Goal: Find specific page/section: Find specific page/section

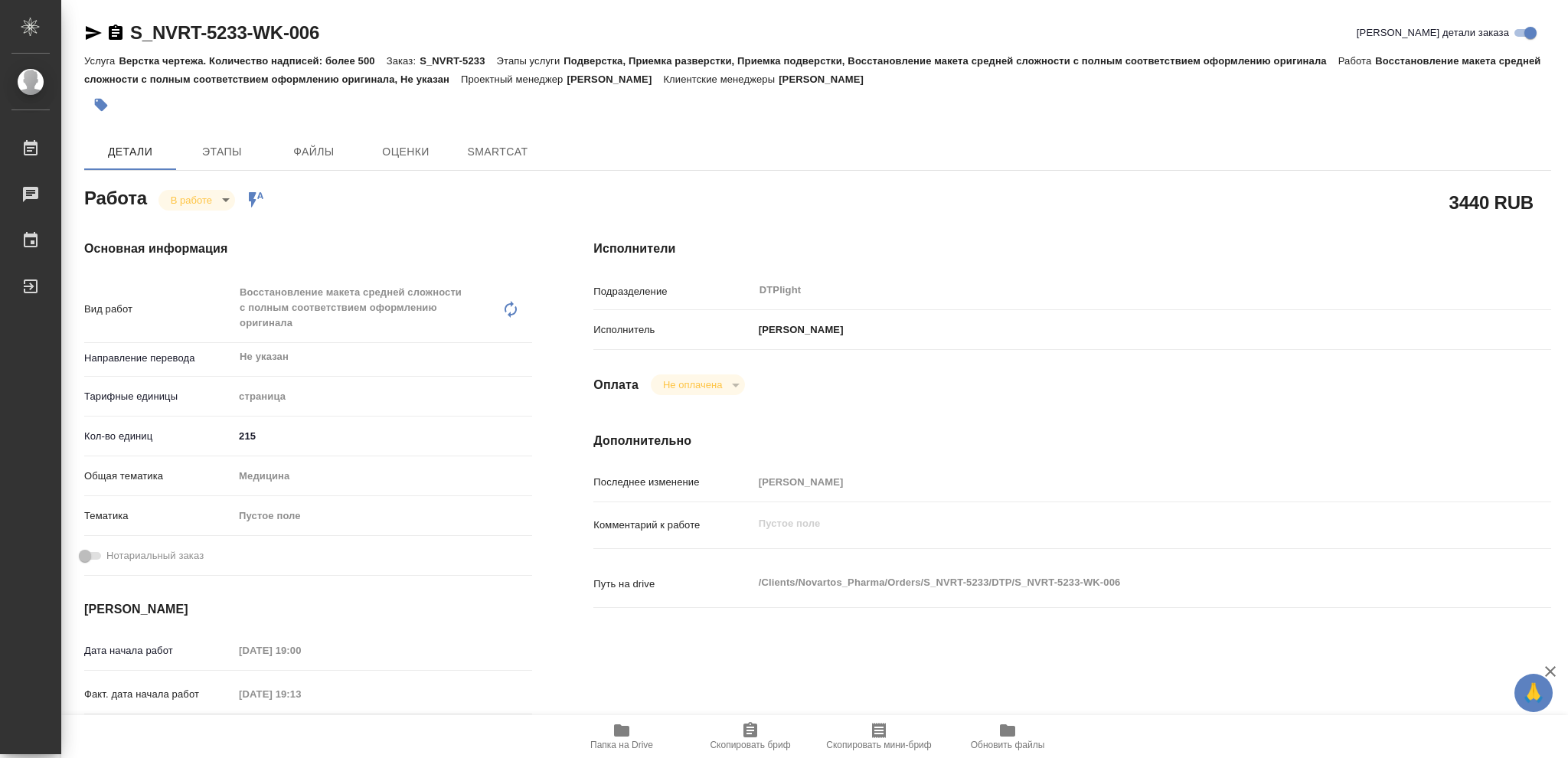
type textarea "x"
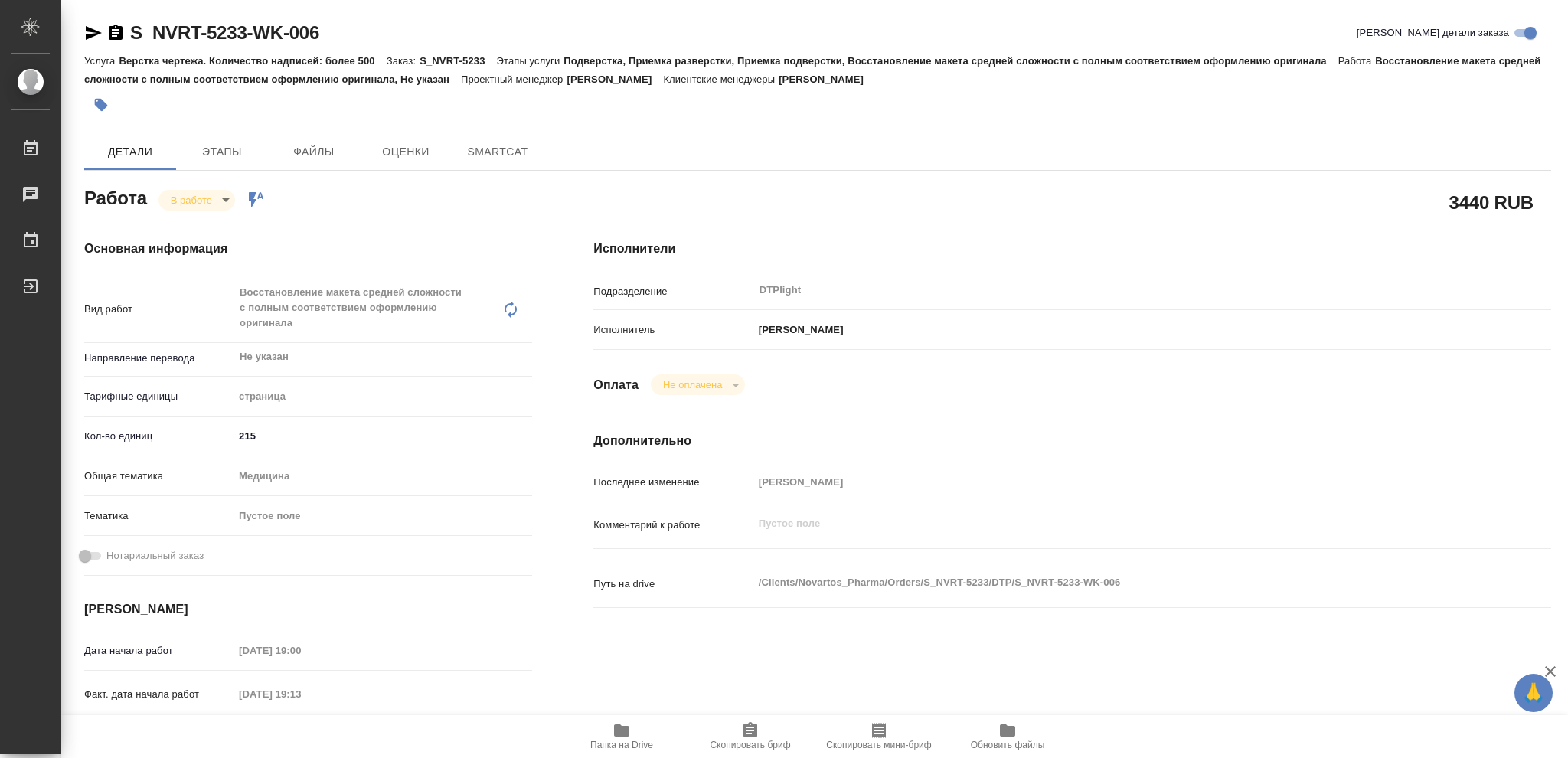
type textarea "x"
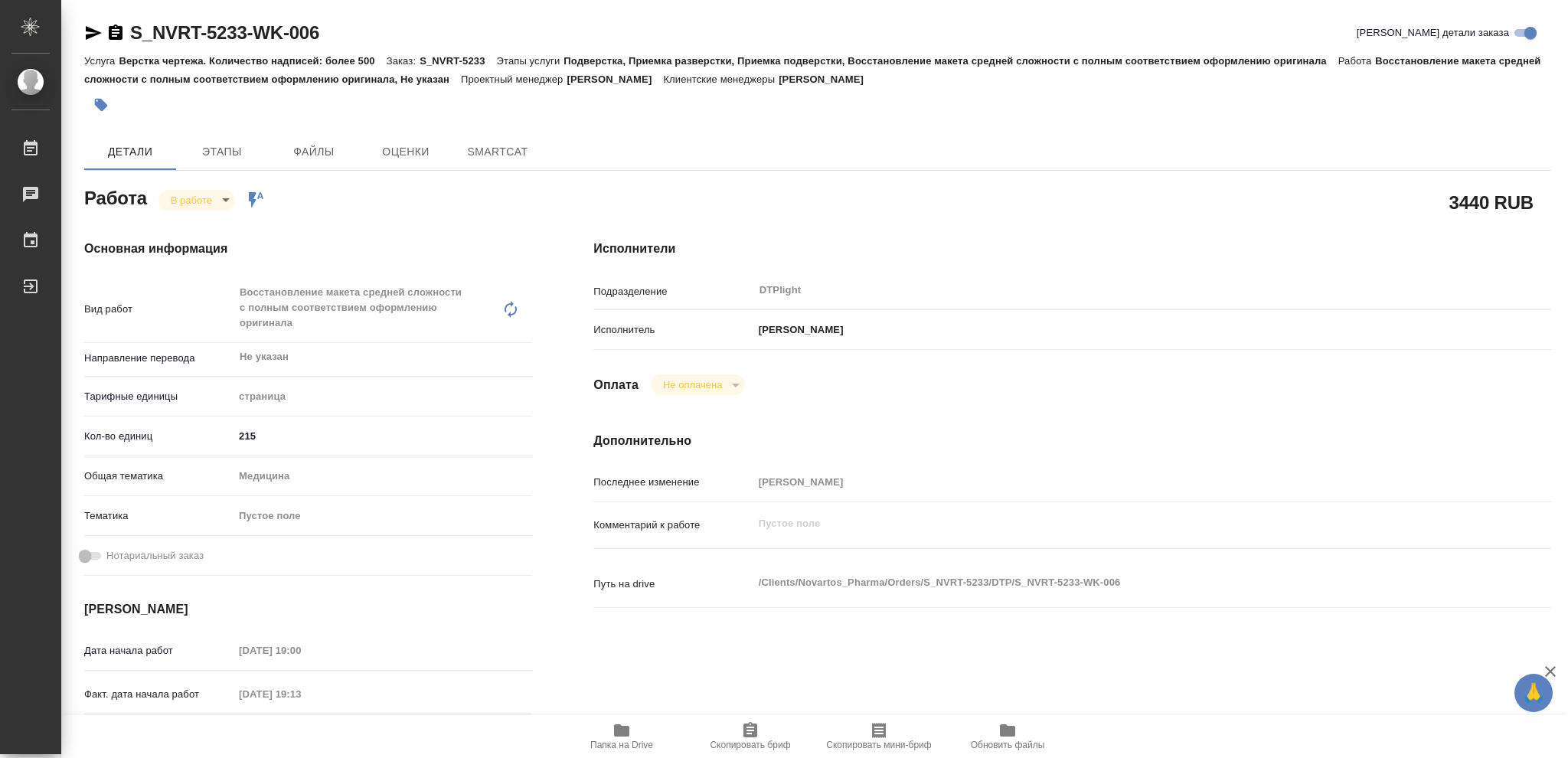
type textarea "x"
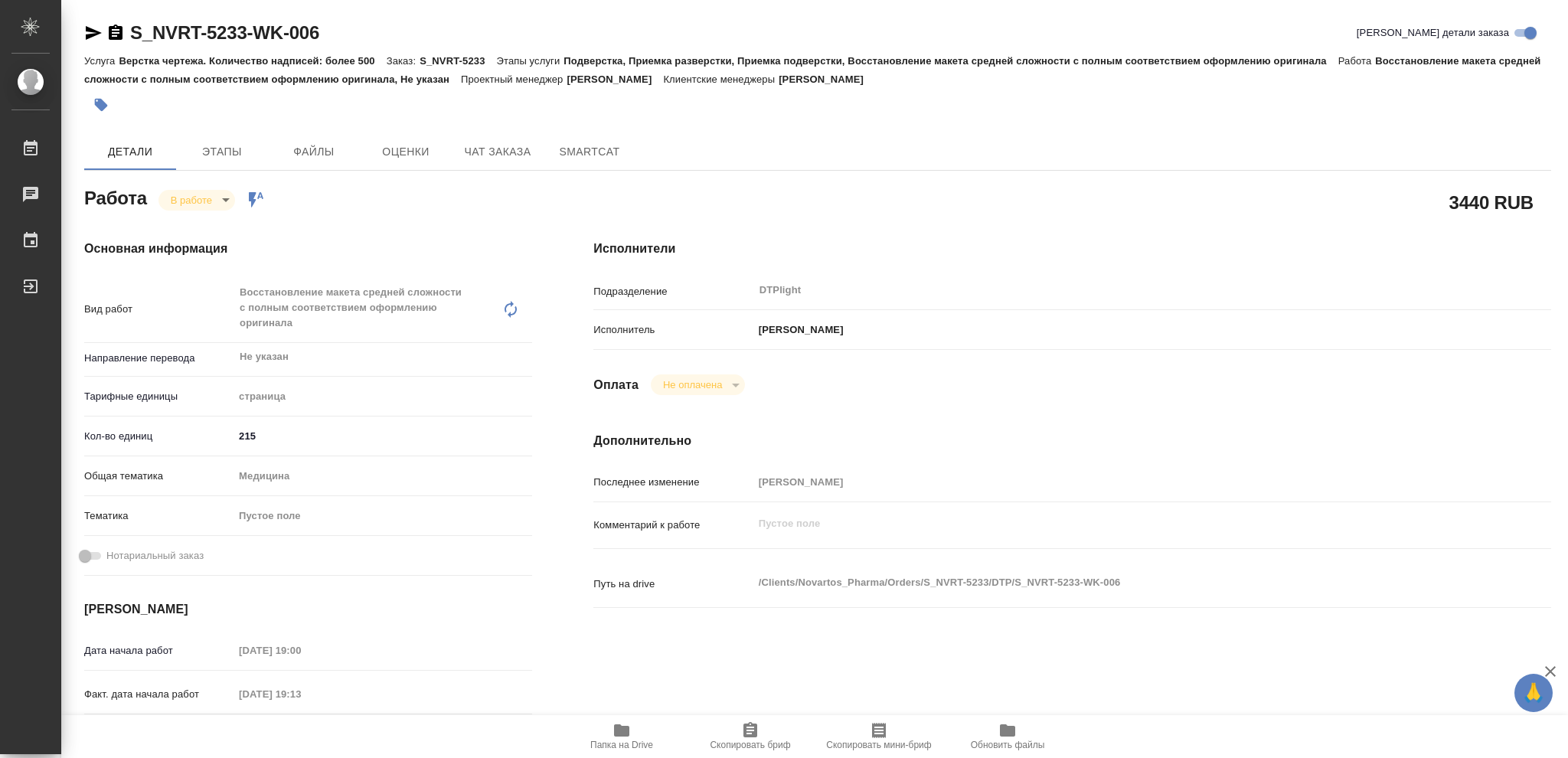
type textarea "x"
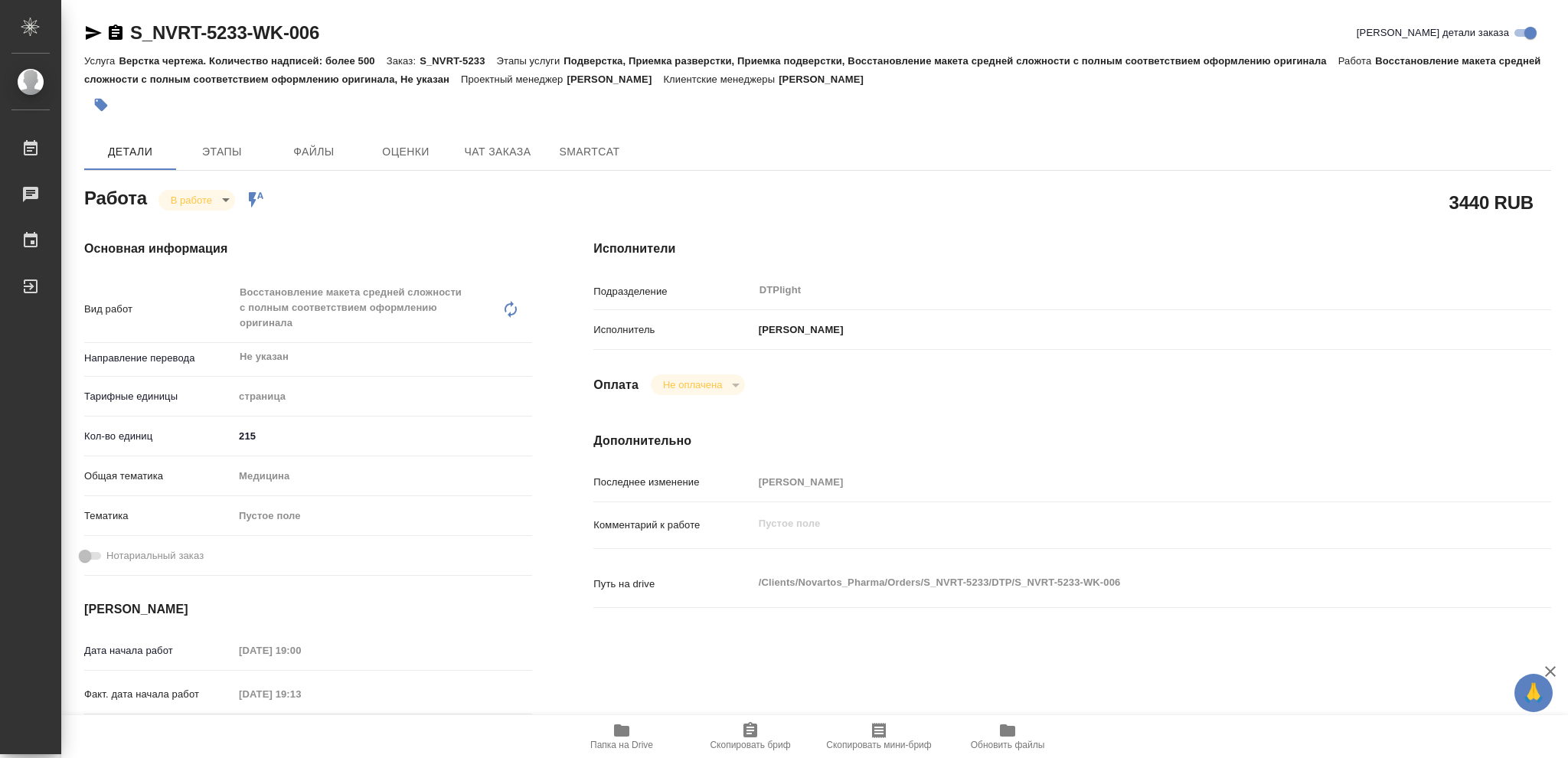
type textarea "x"
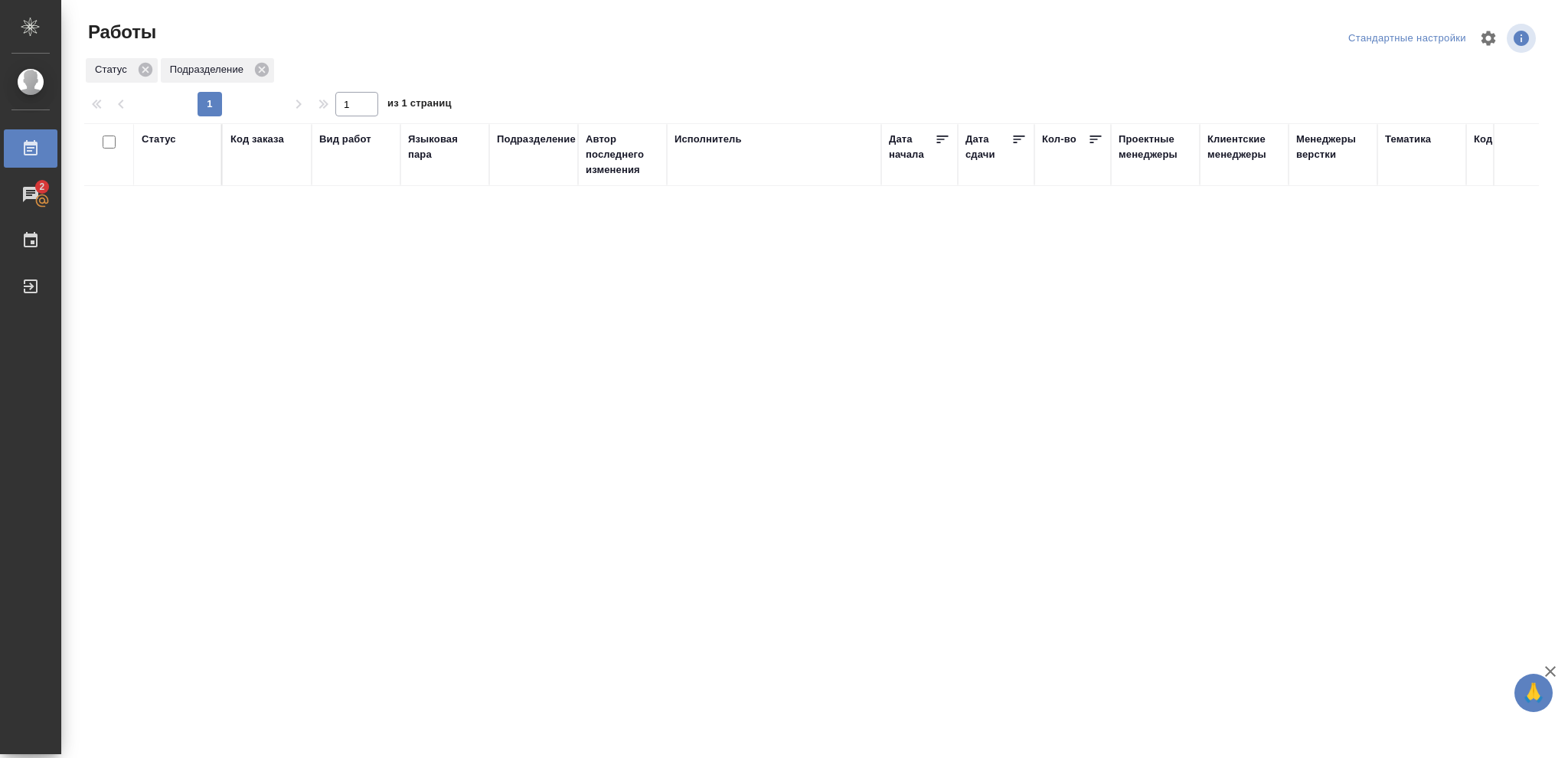
click at [152, 142] on div "Статус" at bounding box center [159, 139] width 35 height 15
click at [173, 178] on icon at bounding box center [170, 178] width 11 height 11
drag, startPoint x: 523, startPoint y: 175, endPoint x: 539, endPoint y: 195, distance: 25.6
click at [523, 175] on icon at bounding box center [527, 174] width 11 height 11
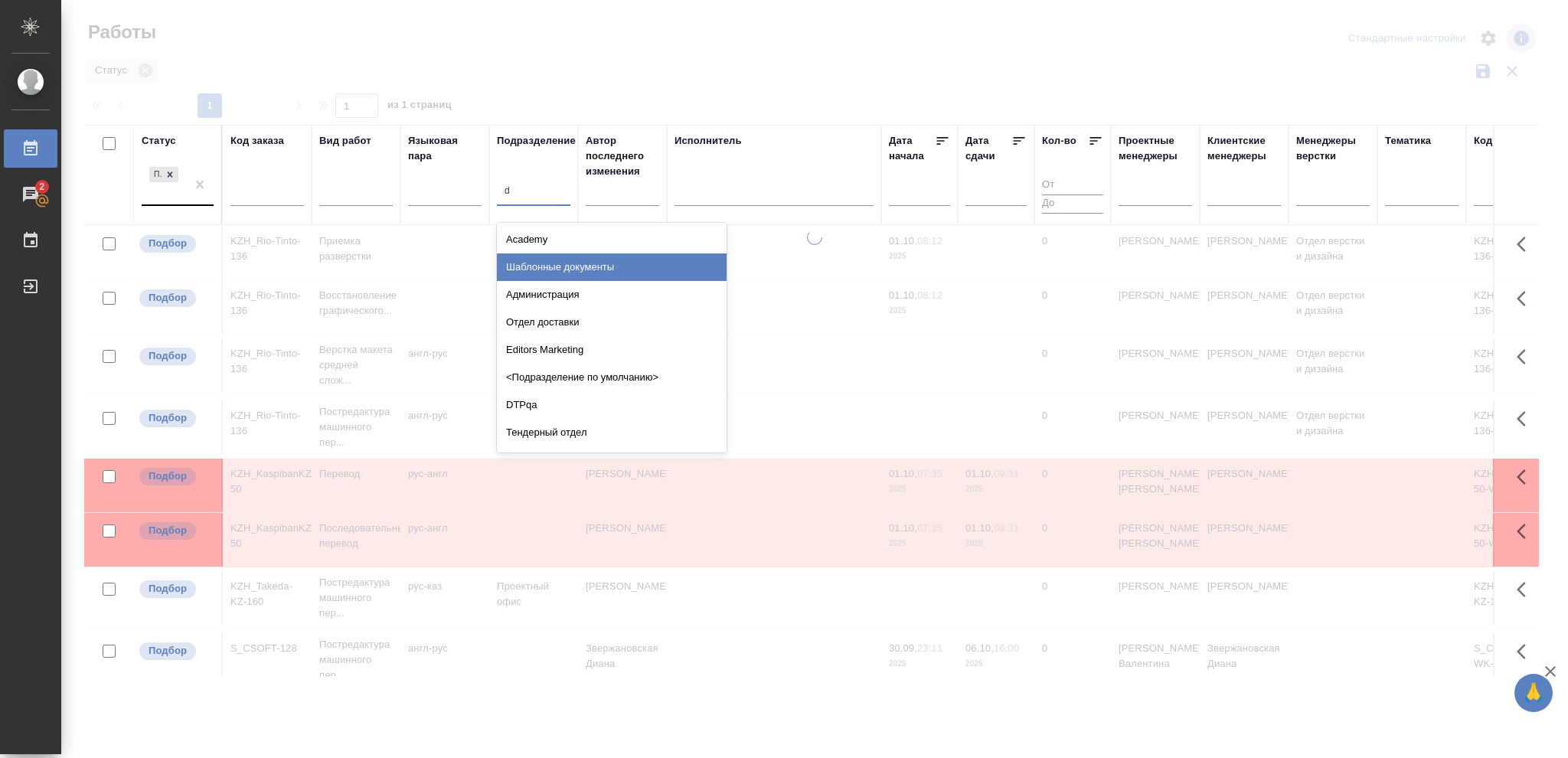
type input "dt"
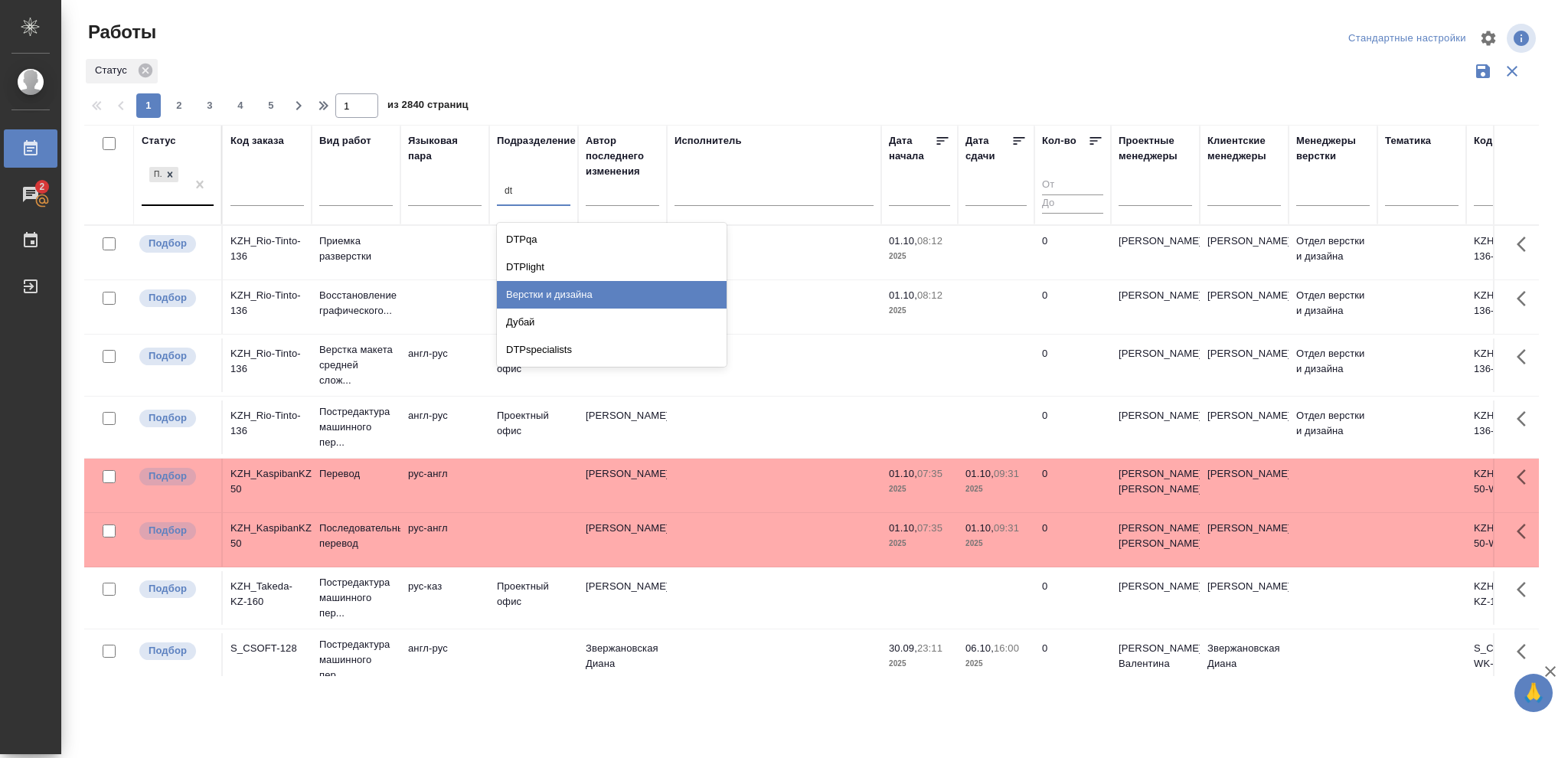
click at [543, 292] on div "Верстки и дизайна" at bounding box center [611, 294] width 230 height 27
